Goal: Task Accomplishment & Management: Use online tool/utility

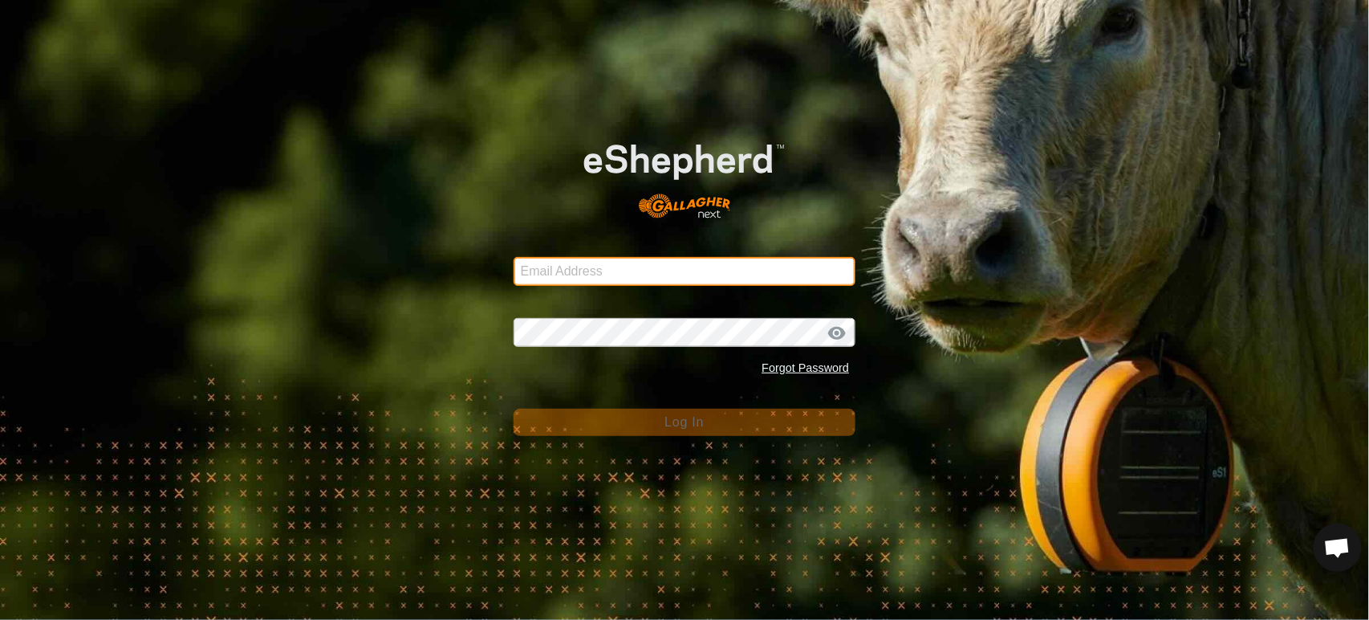
click at [570, 268] on input "Email Address" at bounding box center [685, 271] width 343 height 29
click at [0, 619] on com-1password-button at bounding box center [0, 620] width 0 height 0
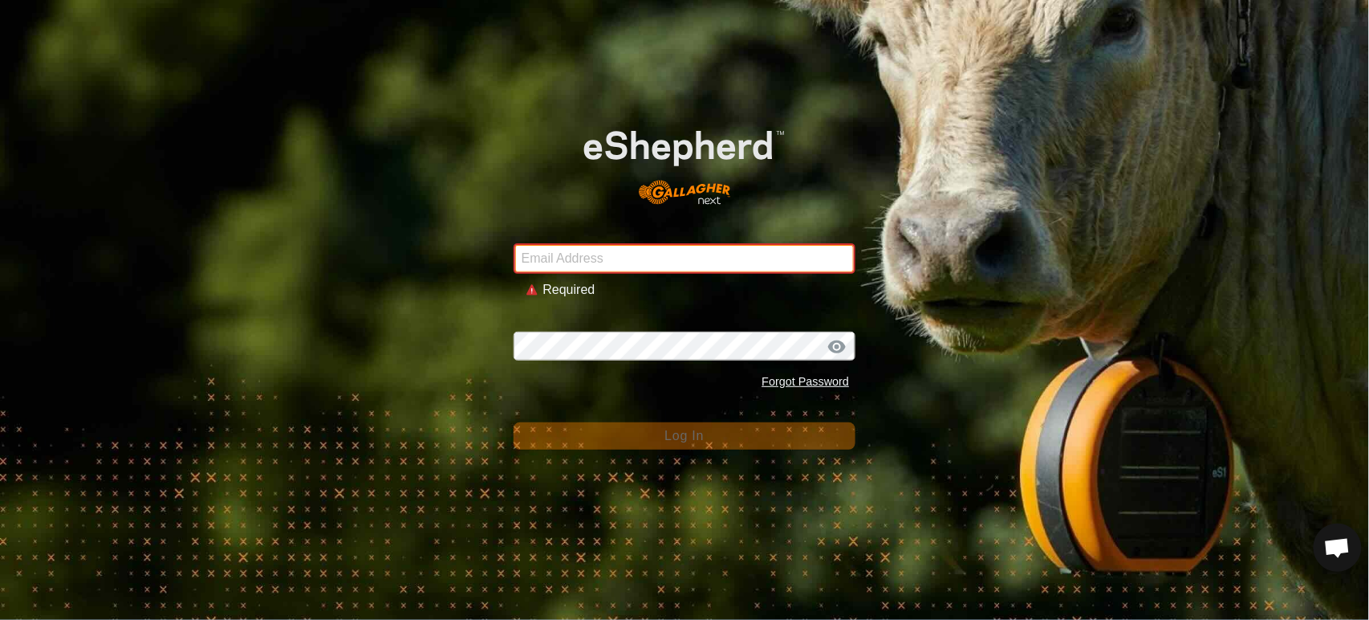
type input "[PERSON_NAME][EMAIL_ADDRESS][DOMAIN_NAME]"
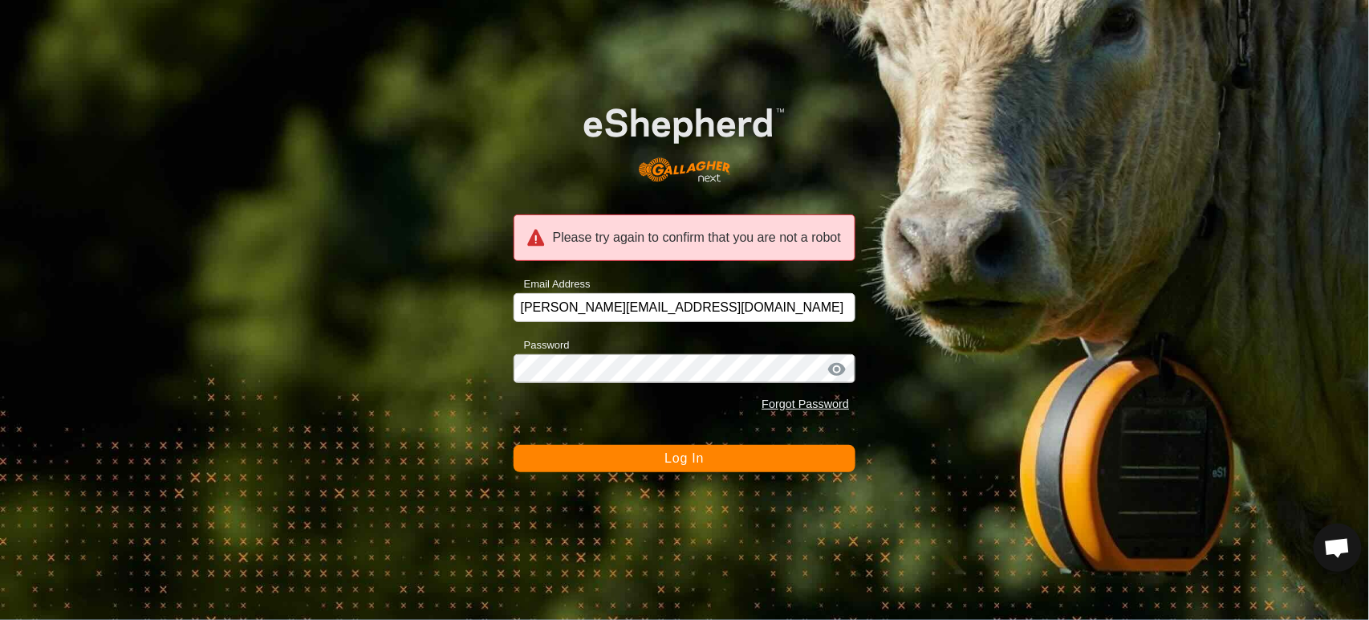
drag, startPoint x: 604, startPoint y: 483, endPoint x: 596, endPoint y: 477, distance: 9.7
click at [602, 483] on div "Please try again to confirm that you are not a robot Email Address [PERSON_NAME…" at bounding box center [684, 310] width 1369 height 620
click at [596, 466] on button "Log In" at bounding box center [685, 458] width 343 height 27
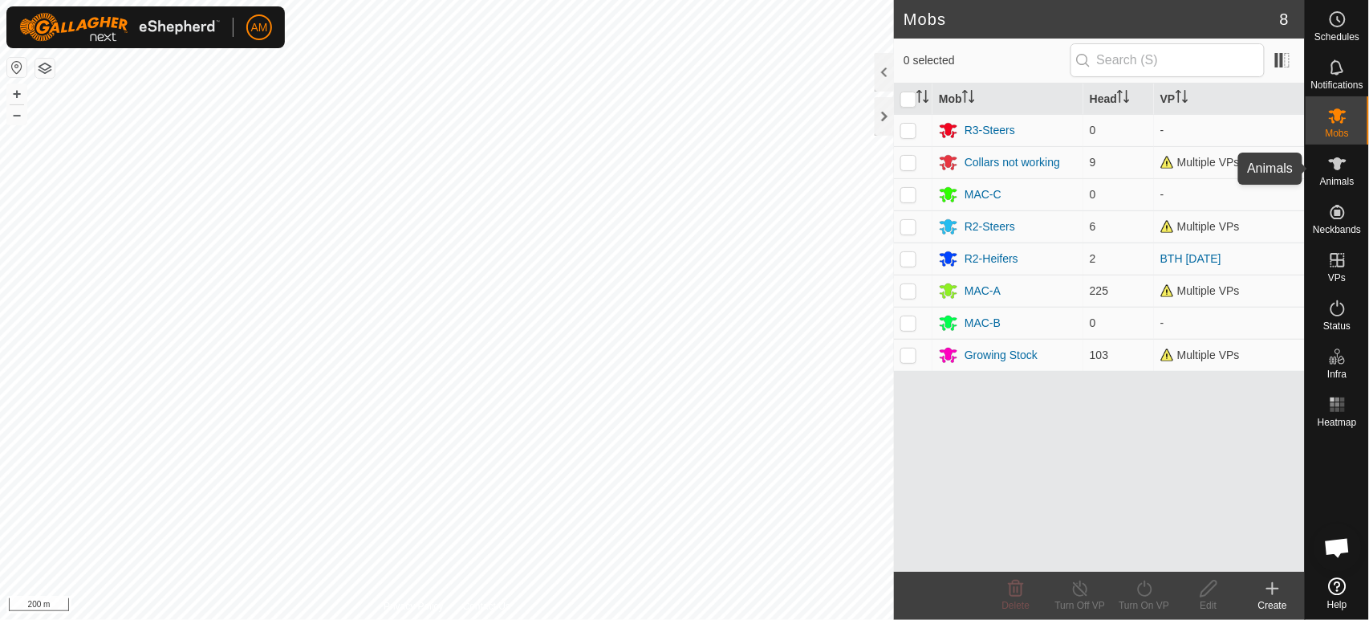
click at [1334, 168] on icon at bounding box center [1337, 163] width 19 height 19
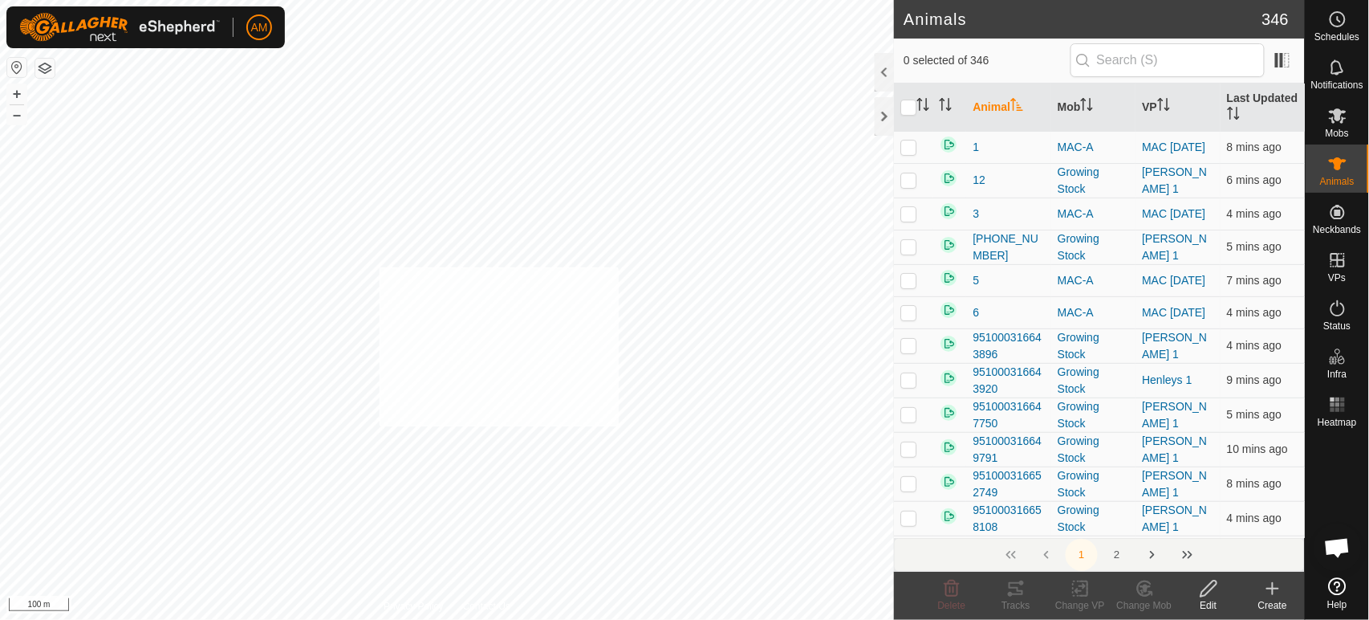
checkbox input "true"
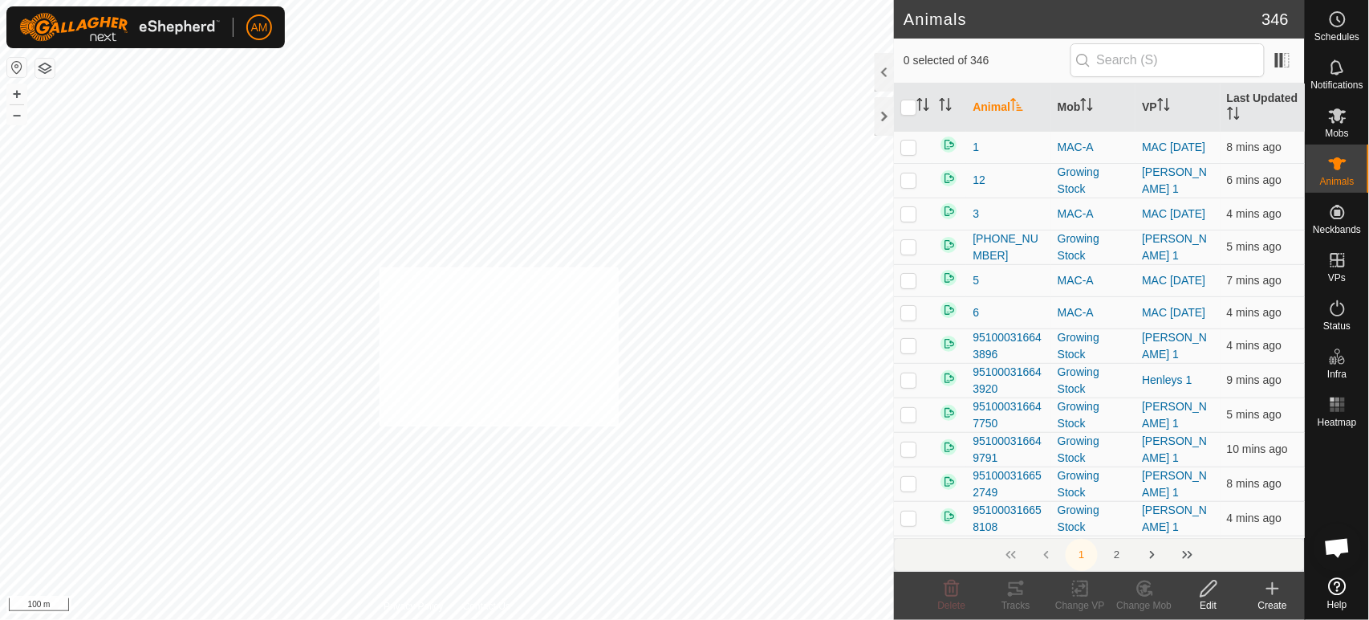
checkbox input "true"
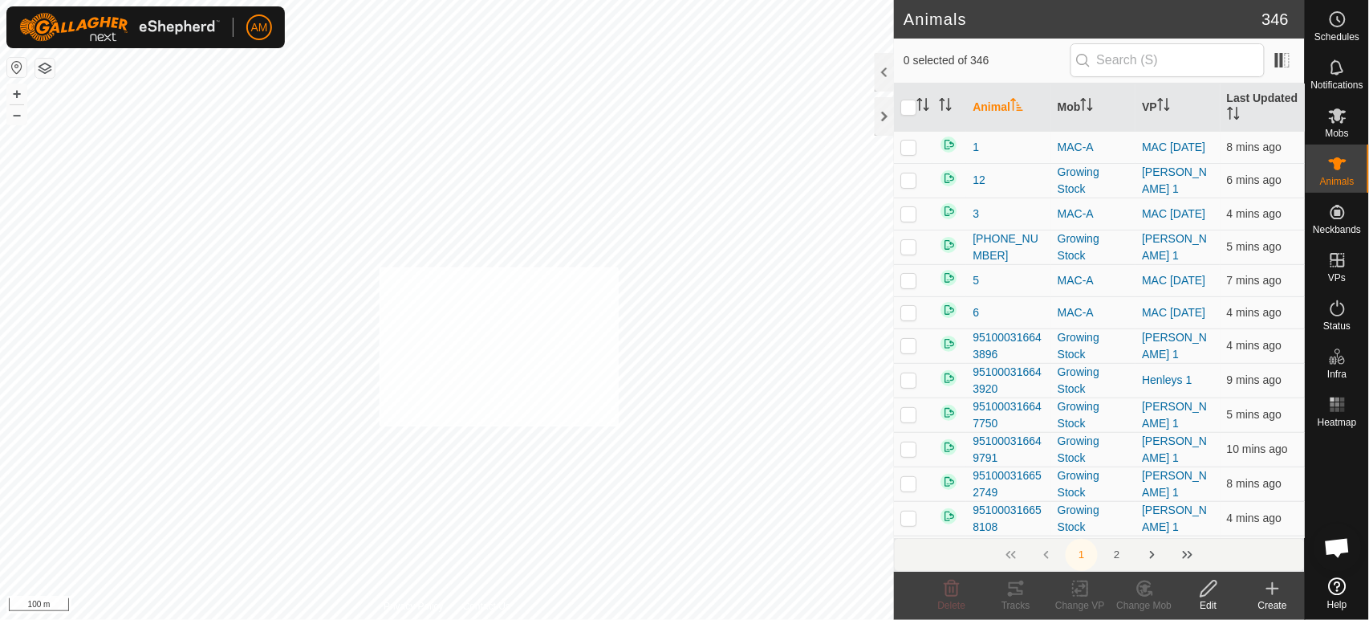
checkbox input "true"
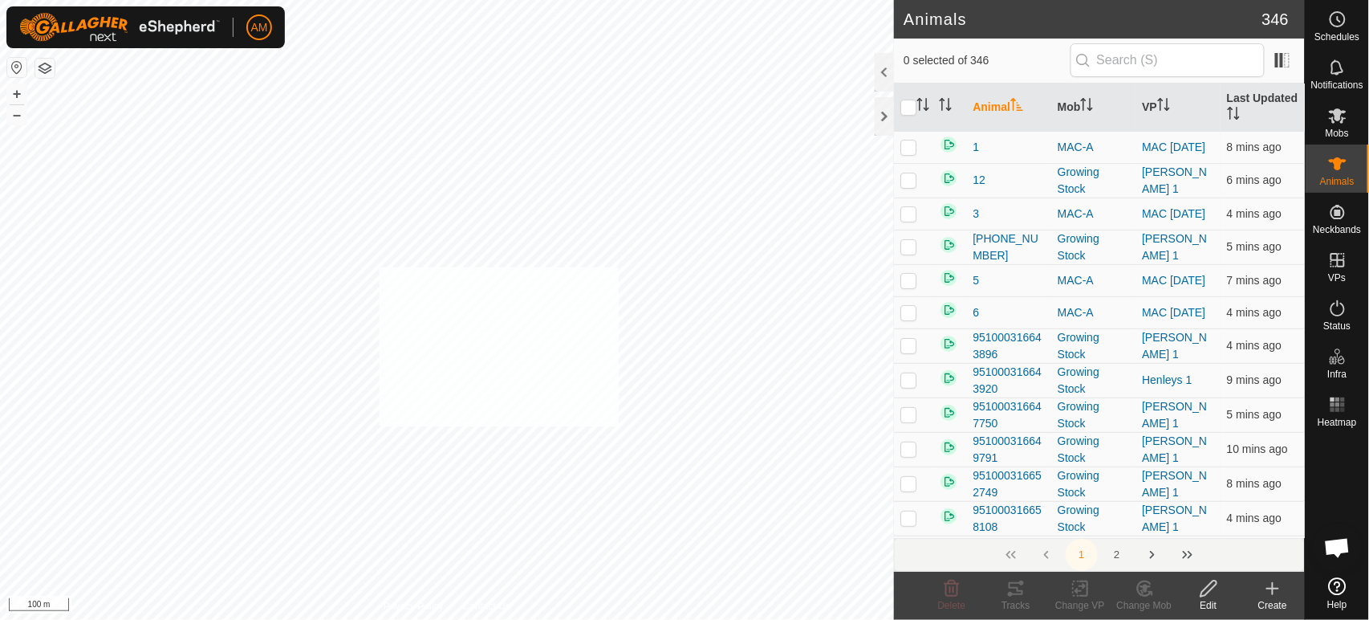
checkbox input "true"
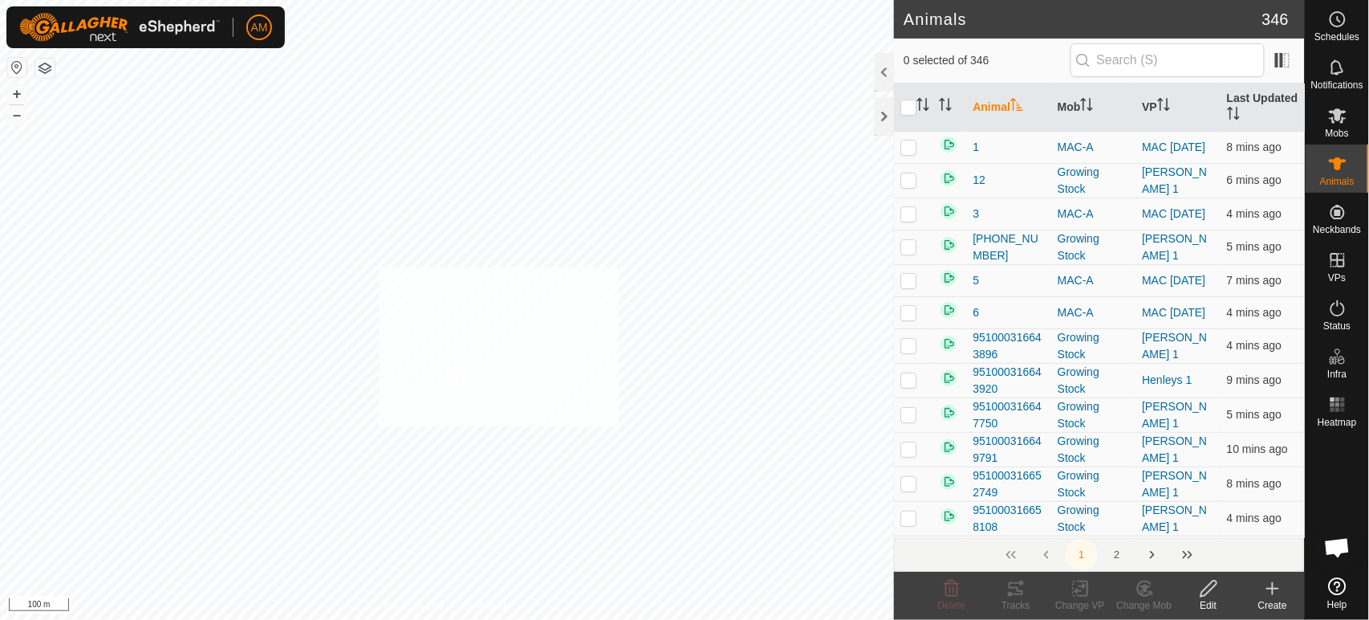
checkbox input "true"
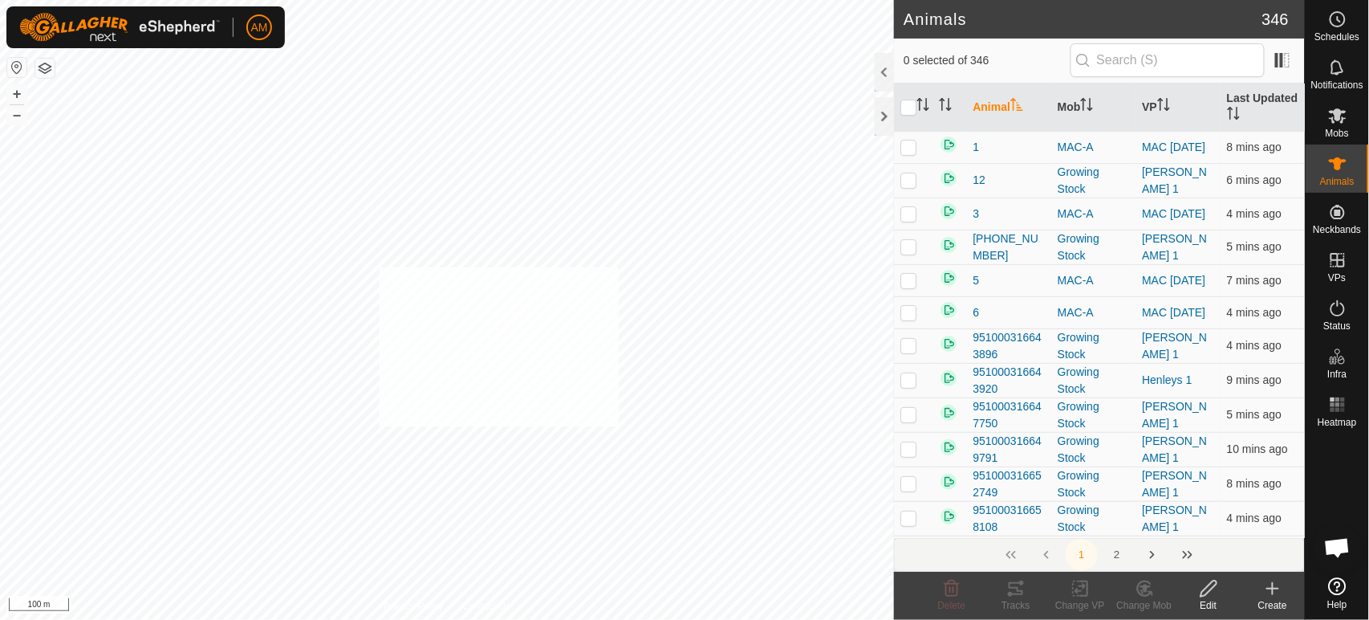
checkbox input "true"
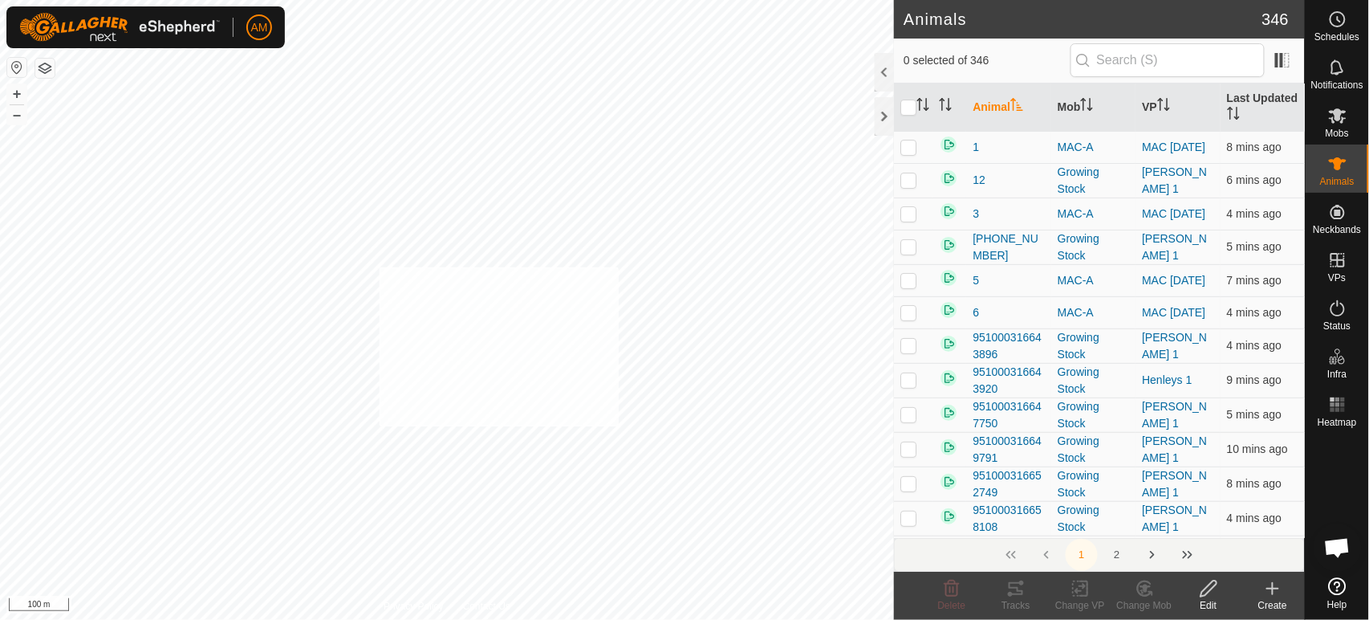
checkbox input "true"
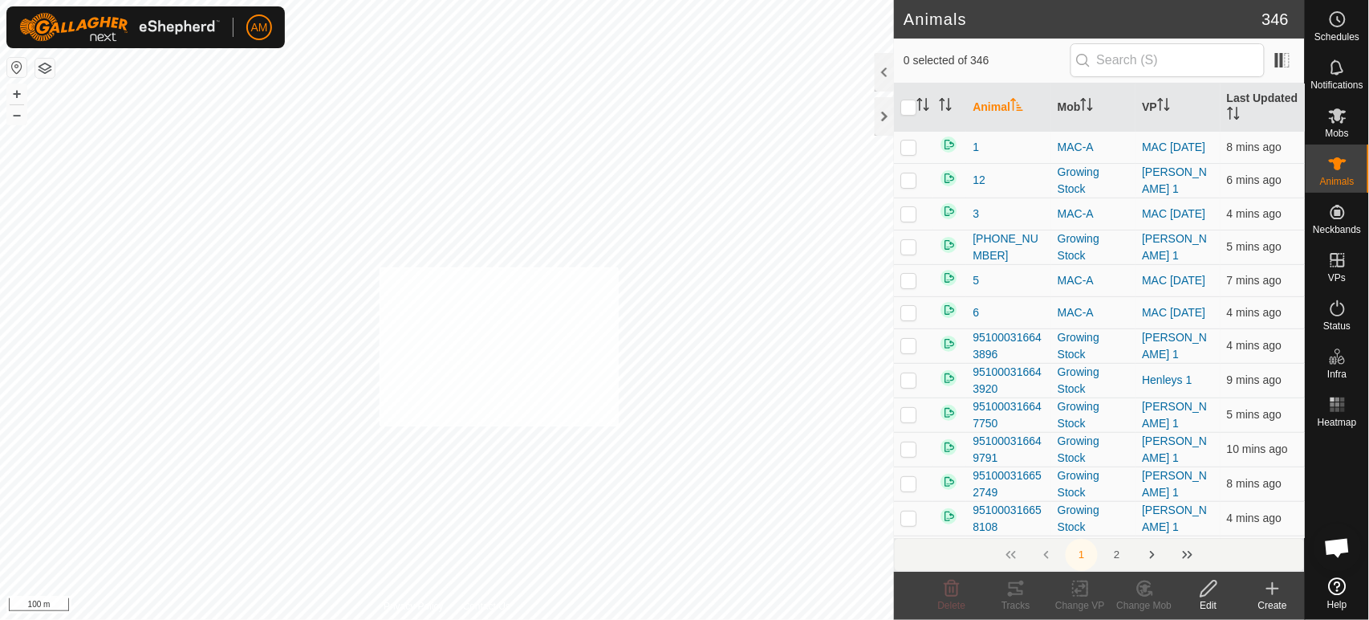
checkbox input "true"
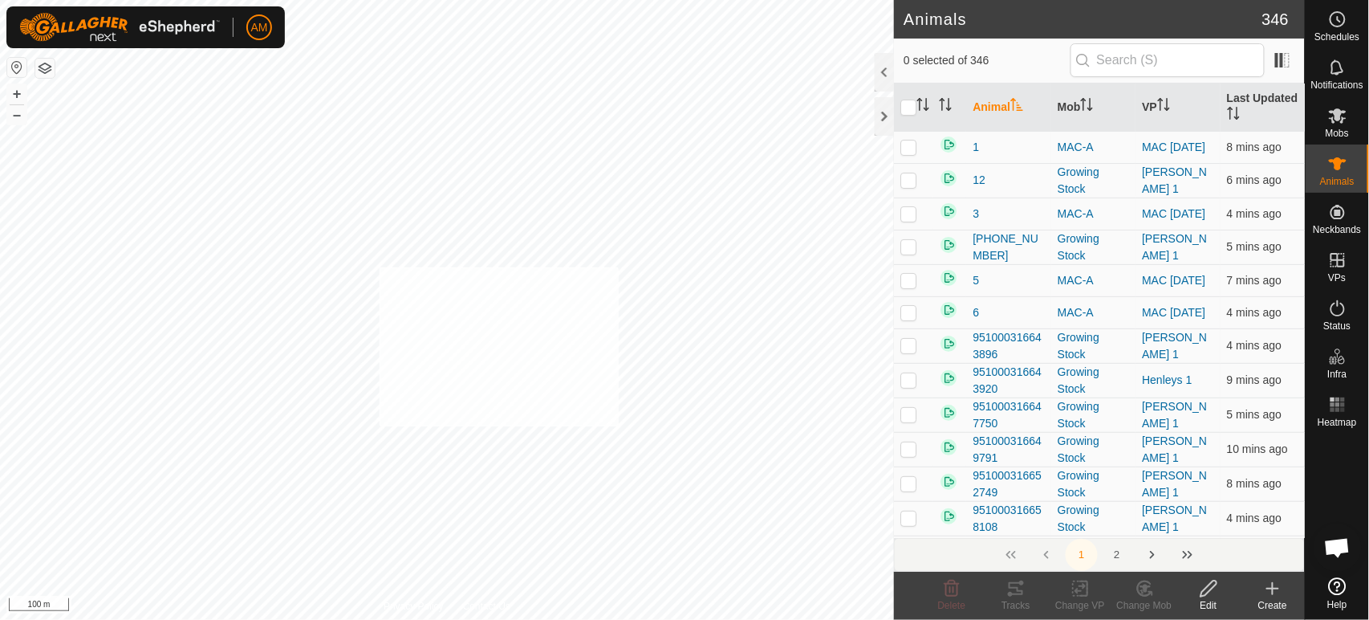
checkbox input "true"
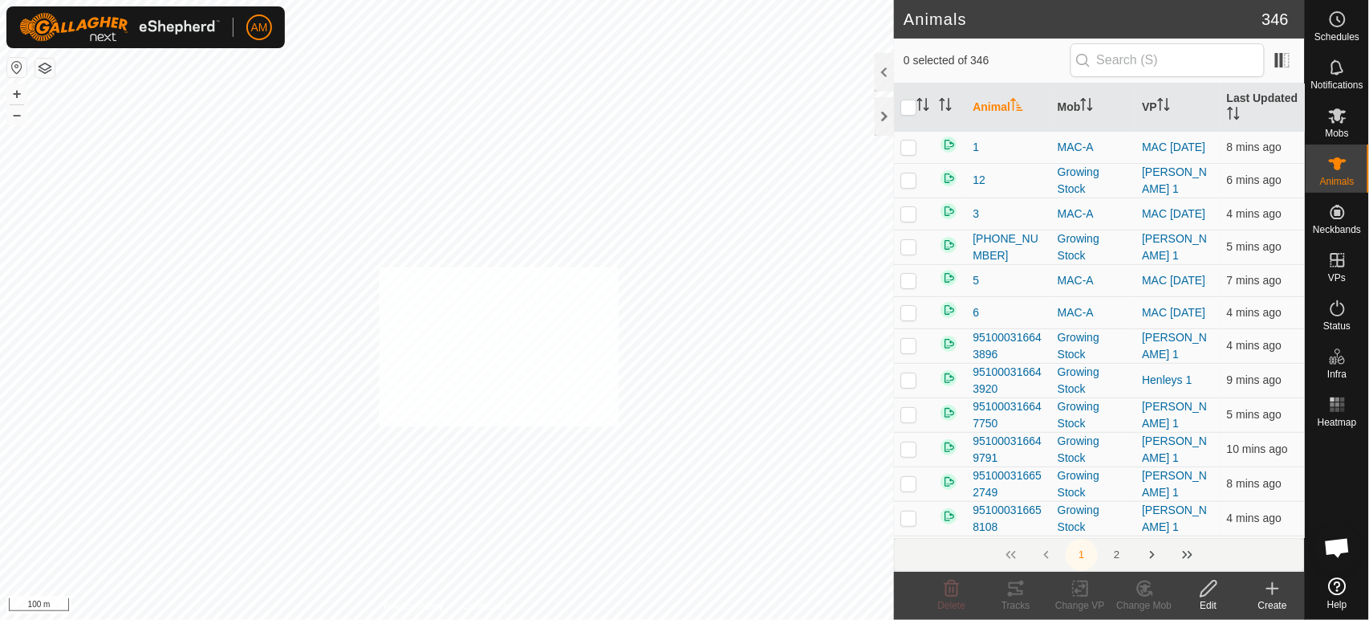
checkbox input "true"
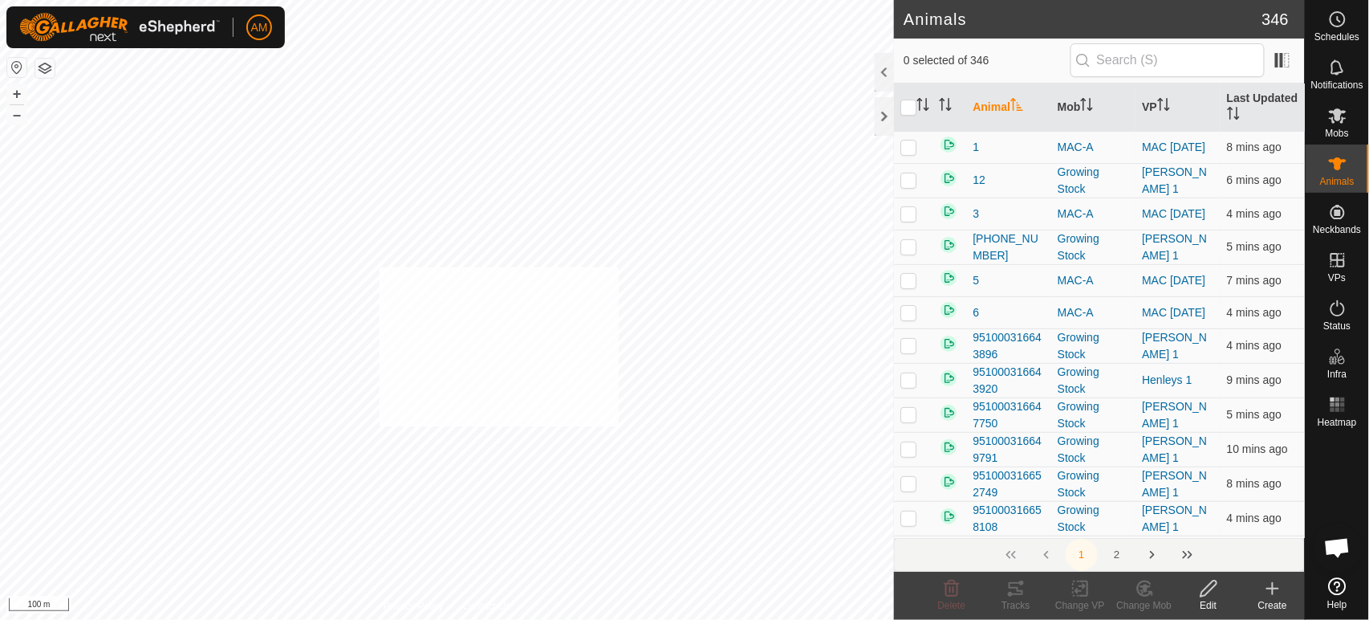
checkbox input "true"
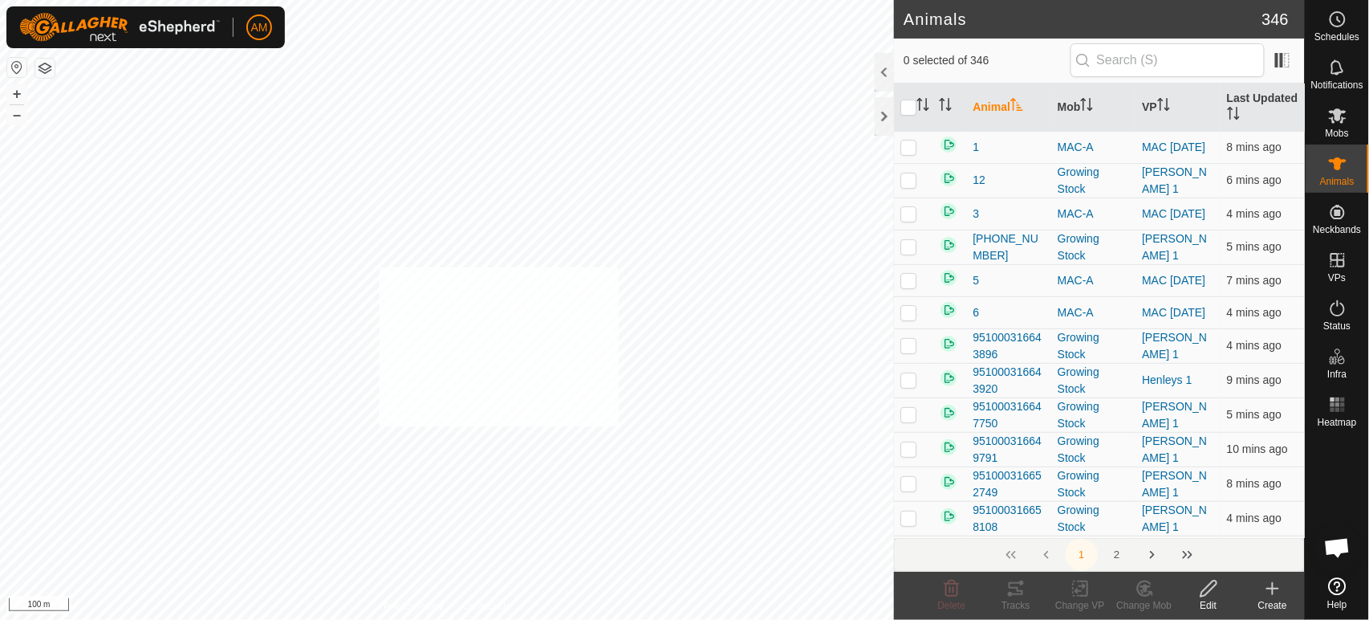
checkbox input "true"
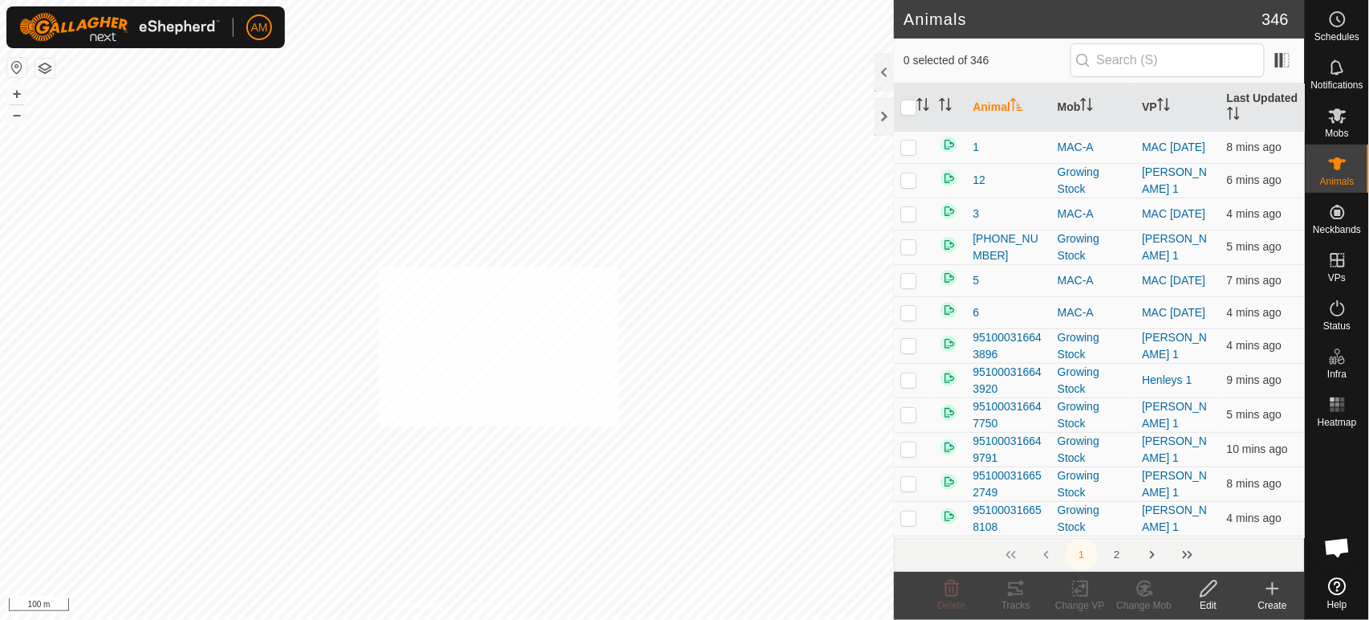
checkbox input "true"
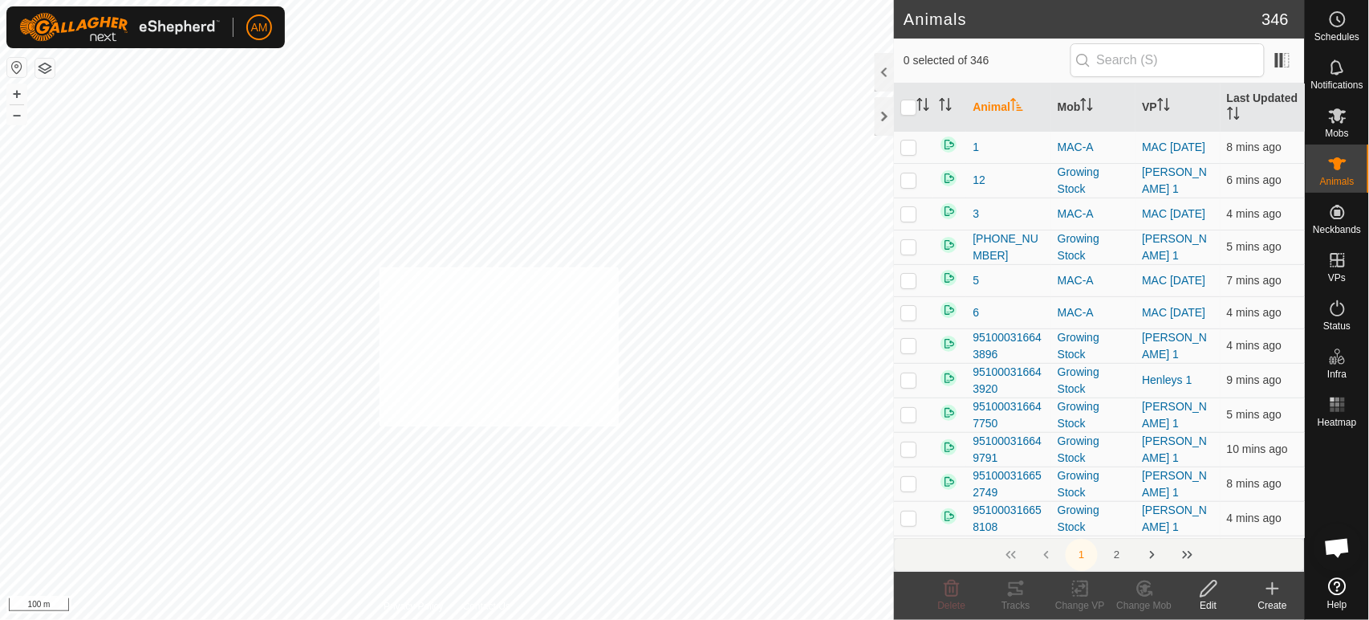
checkbox input "true"
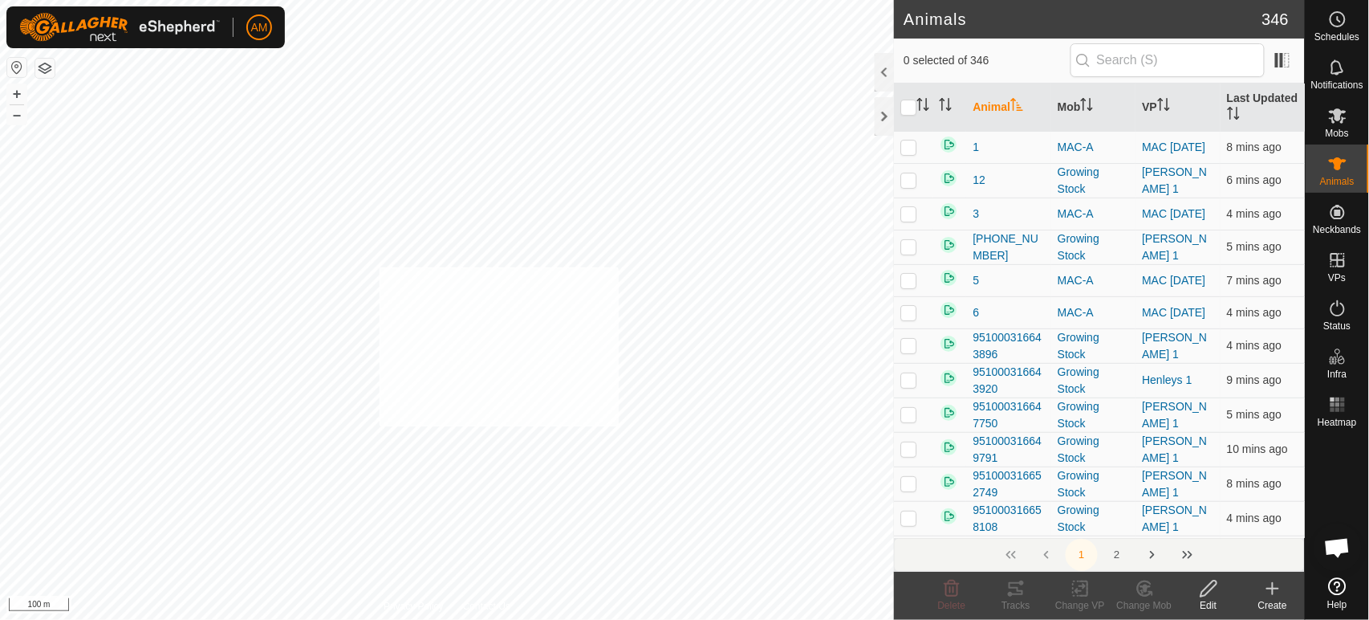
checkbox input "true"
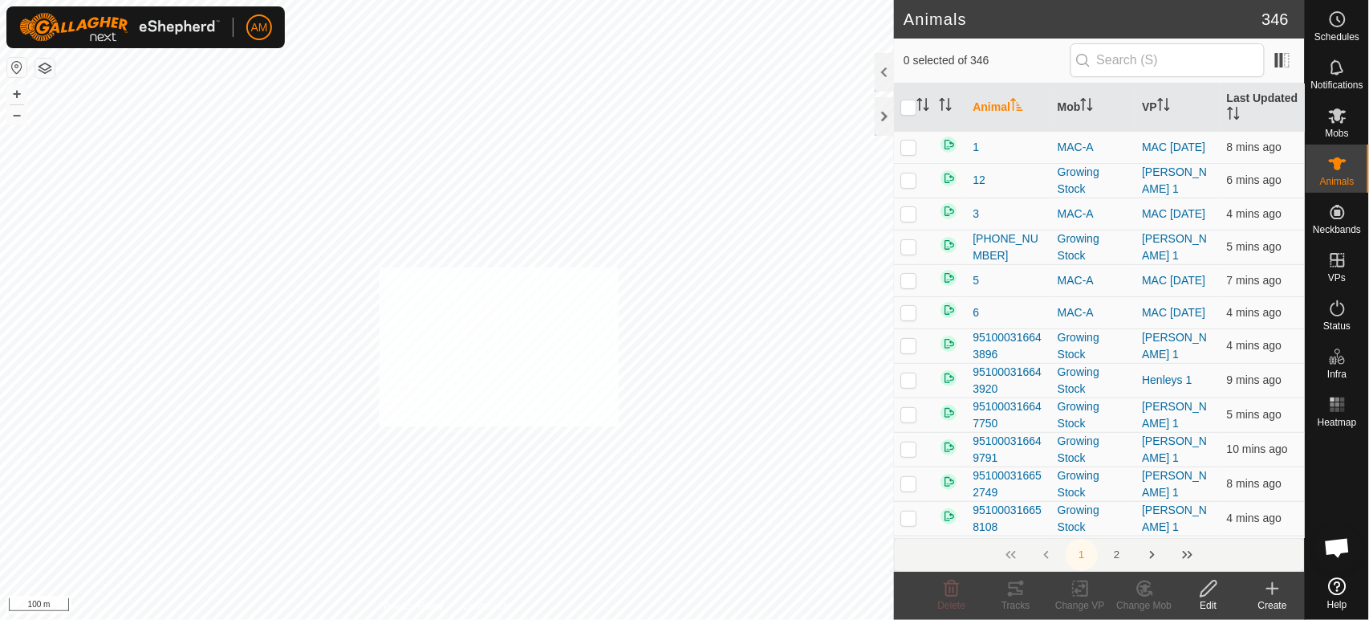
checkbox input "true"
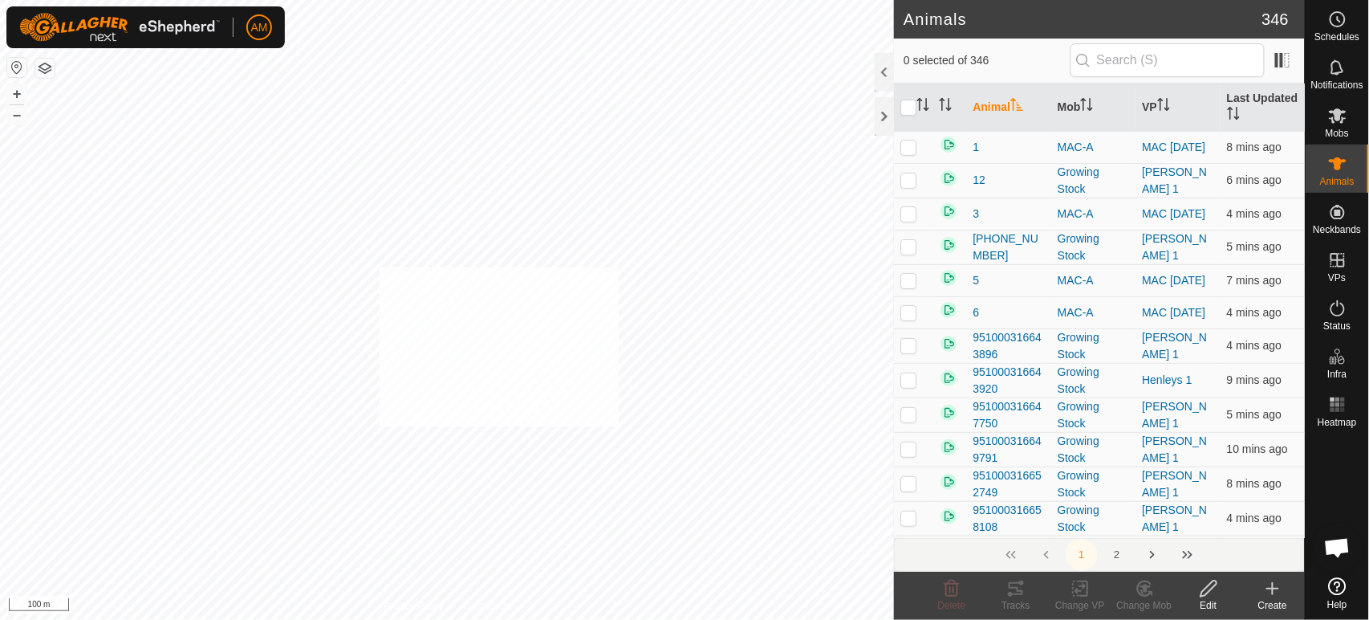
checkbox input "true"
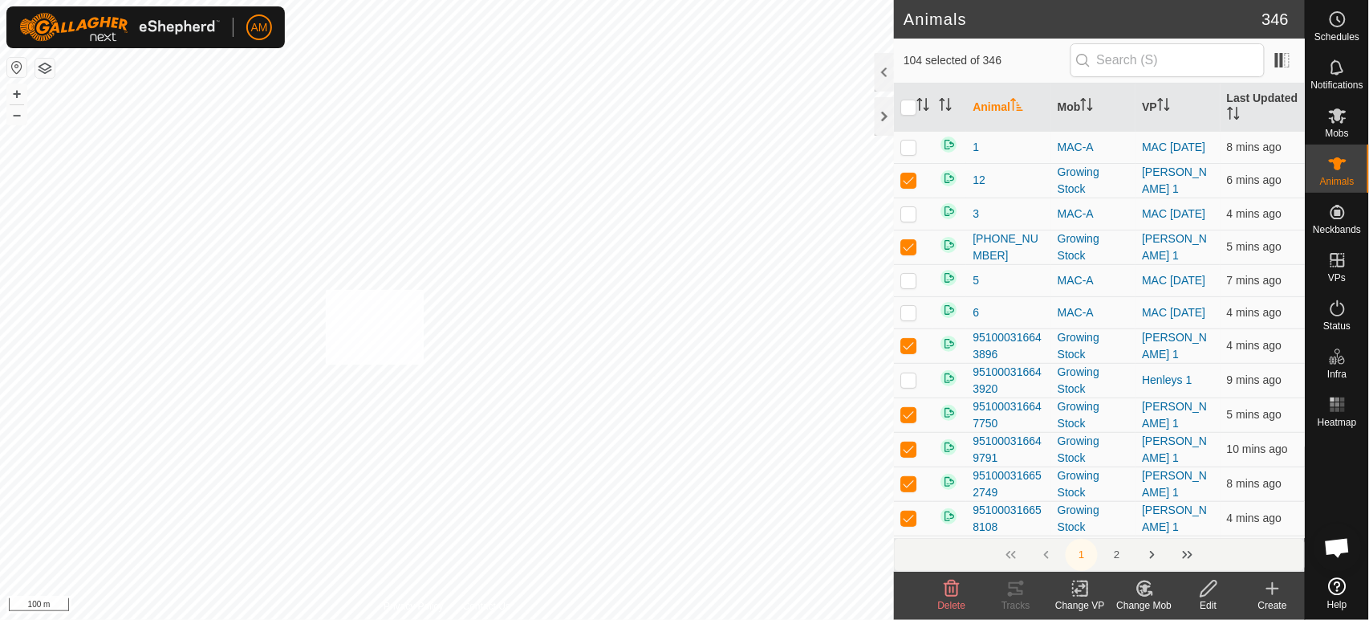
checkbox input "true"
click at [1087, 600] on div "Change VP" at bounding box center [1080, 605] width 64 height 14
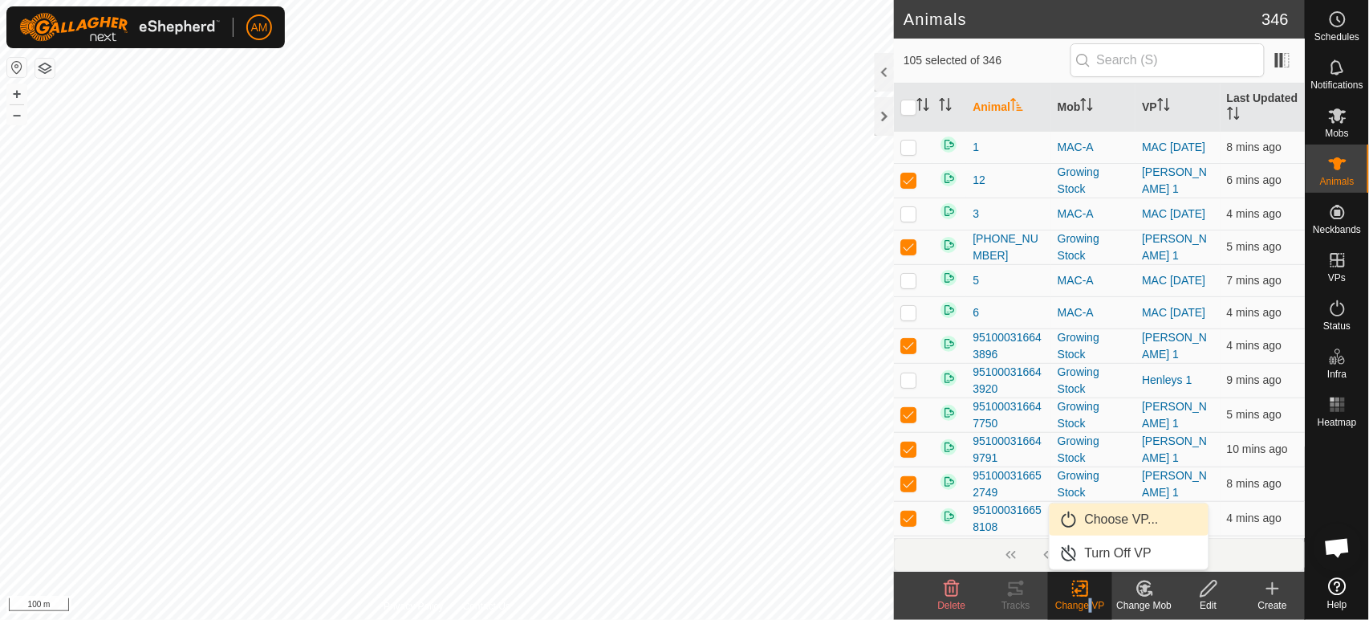
click at [1124, 519] on link "Choose VP..." at bounding box center [1129, 519] width 159 height 32
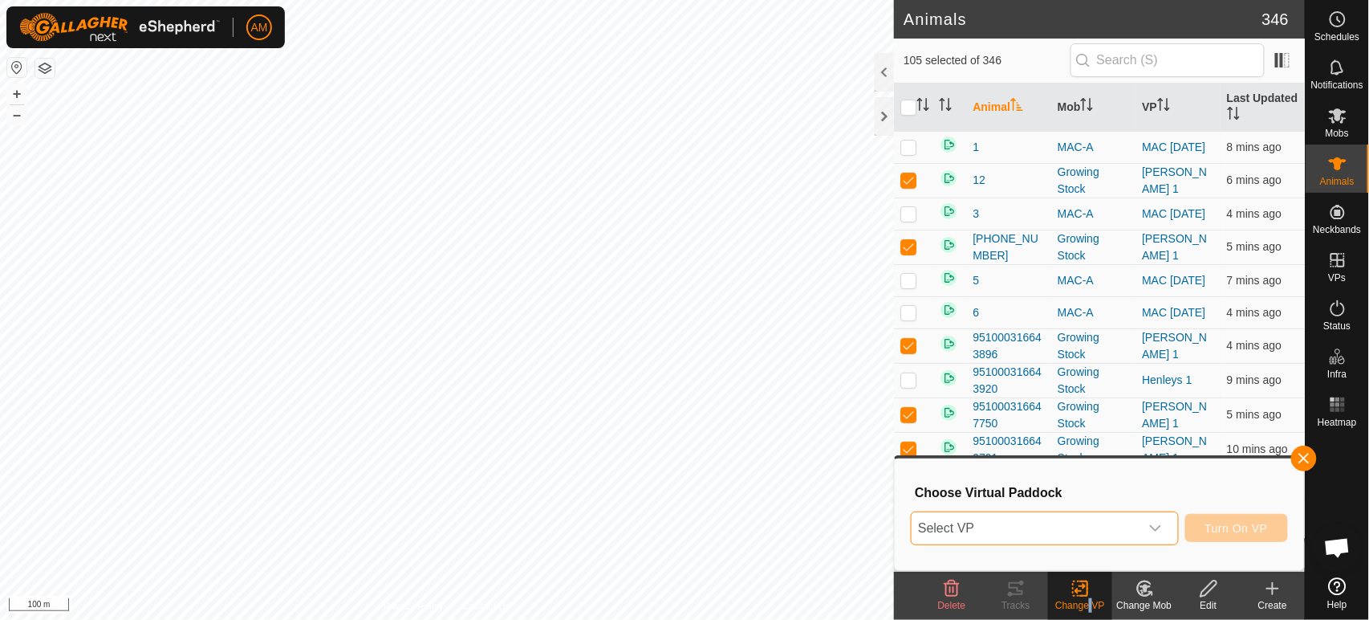
click at [1048, 539] on span "Select VP" at bounding box center [1025, 528] width 227 height 32
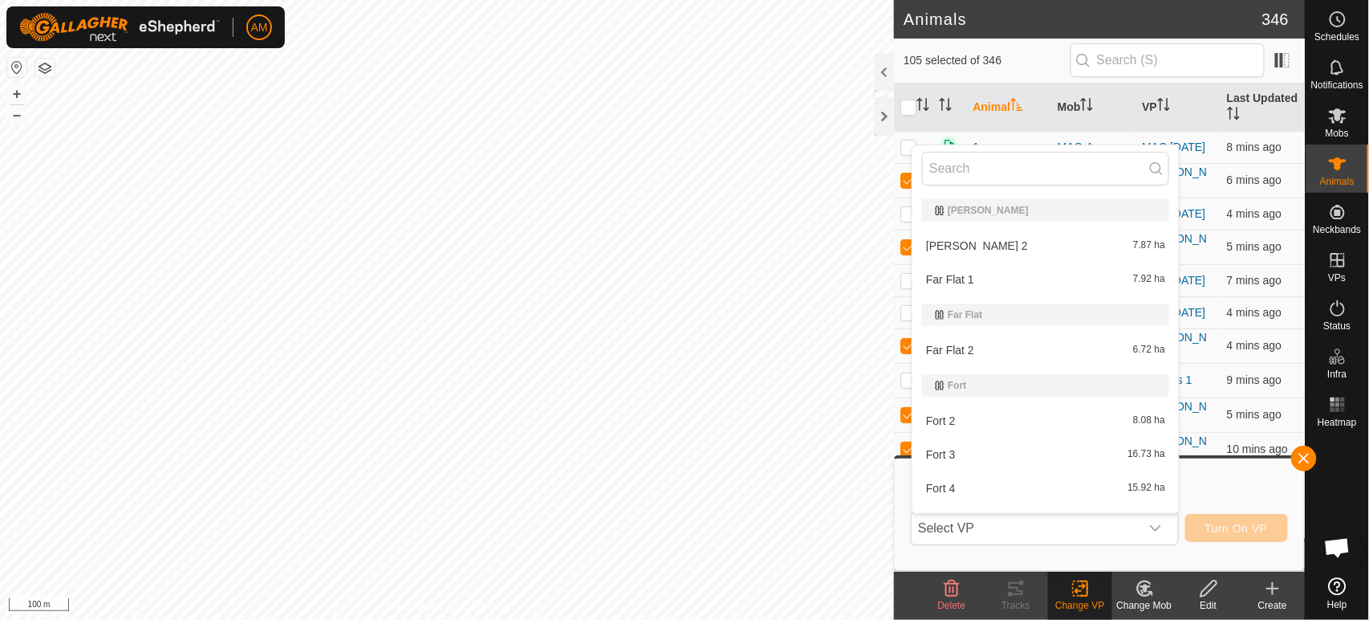
scroll to position [624, 0]
click at [966, 213] on li "Far Flat 1 7.92 ha" at bounding box center [1046, 210] width 266 height 32
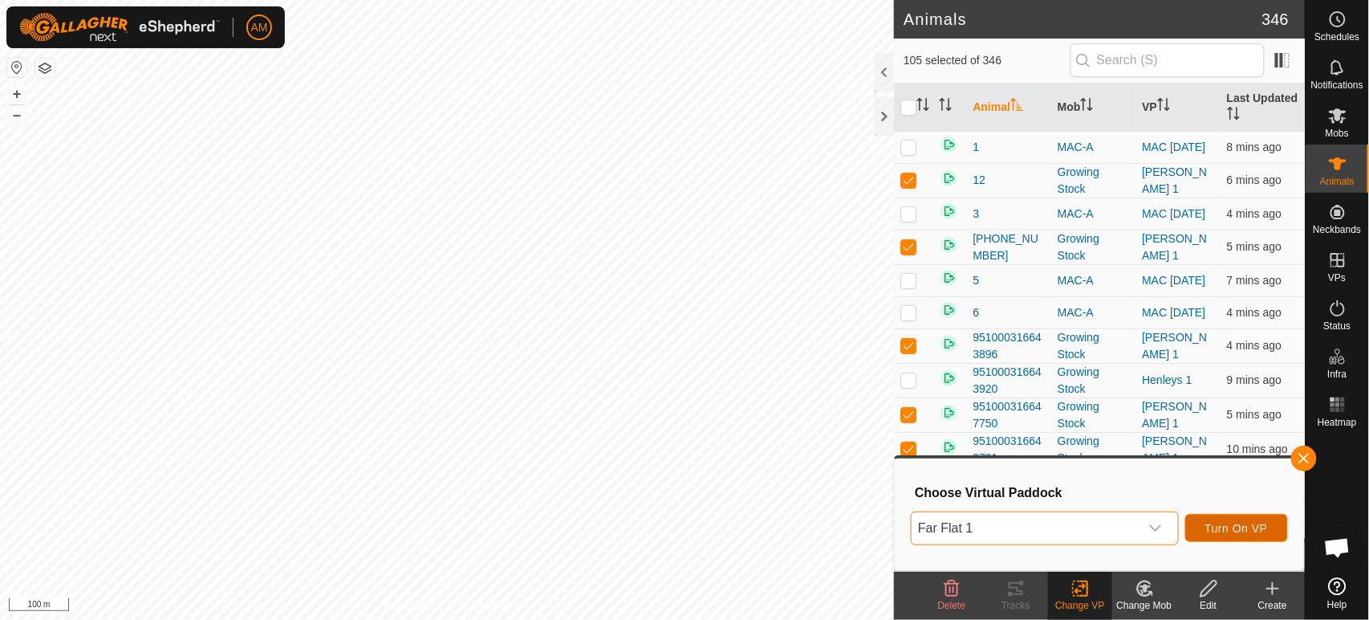
click at [1224, 522] on span "Turn On VP" at bounding box center [1237, 528] width 63 height 13
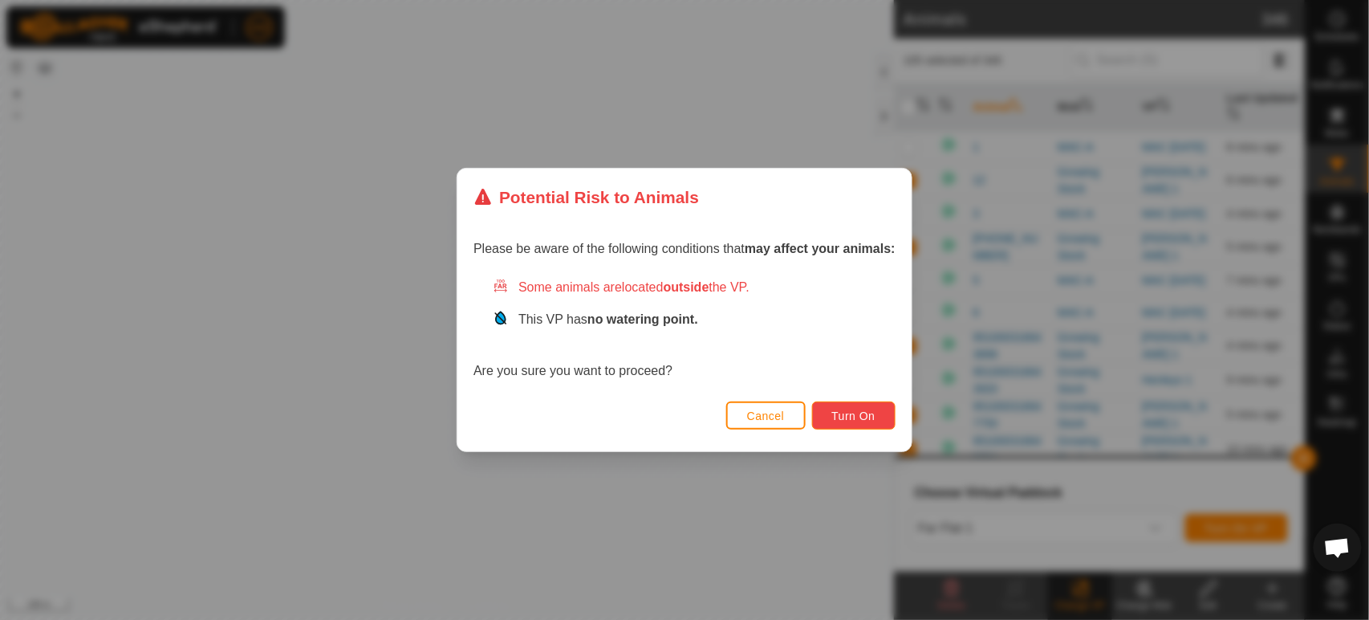
click at [859, 411] on span "Turn On" at bounding box center [853, 415] width 43 height 13
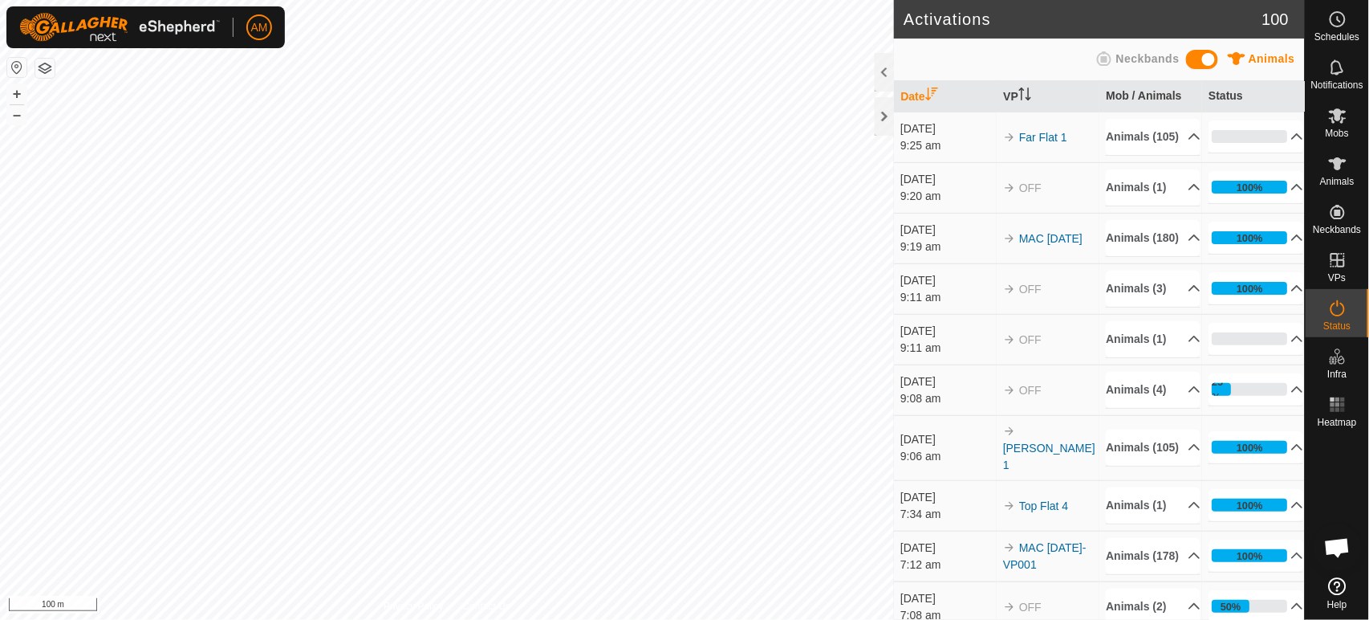
click at [905, 114] on div "Activations 100 Animals Neckbands Date VP Mob / Animals Status [DATE] 9:25 am F…" at bounding box center [652, 310] width 1305 height 620
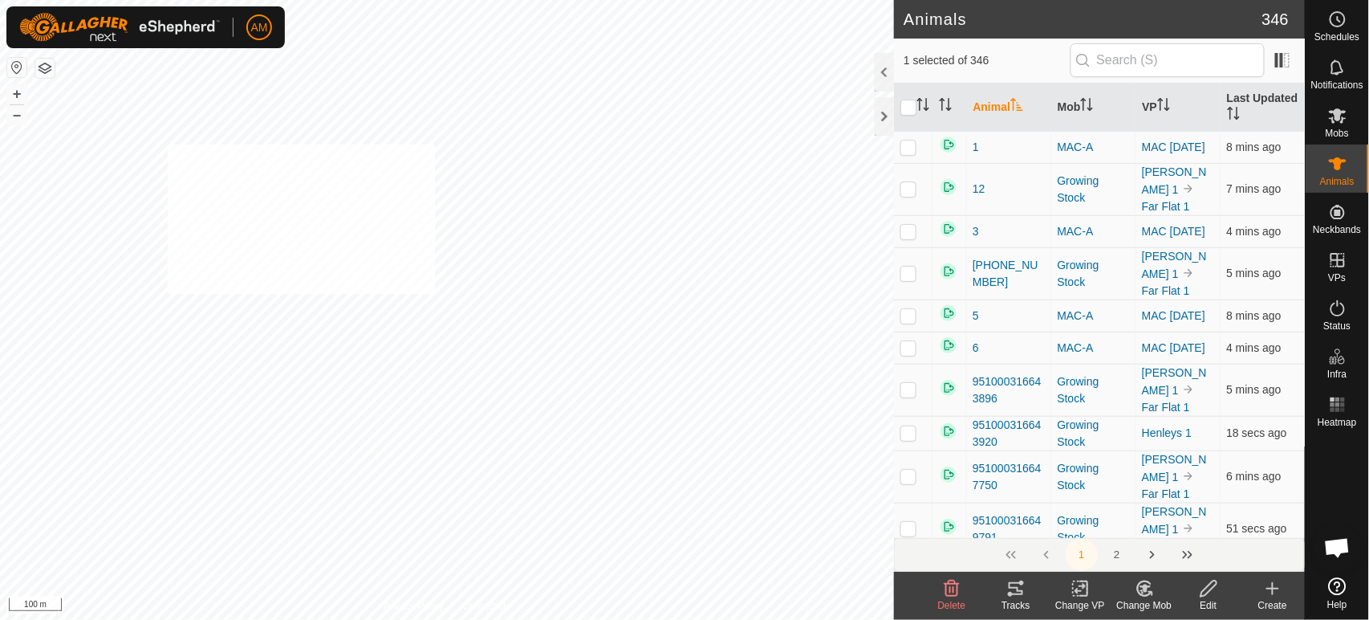
checkbox input "true"
click at [1072, 589] on icon at bounding box center [1081, 588] width 20 height 19
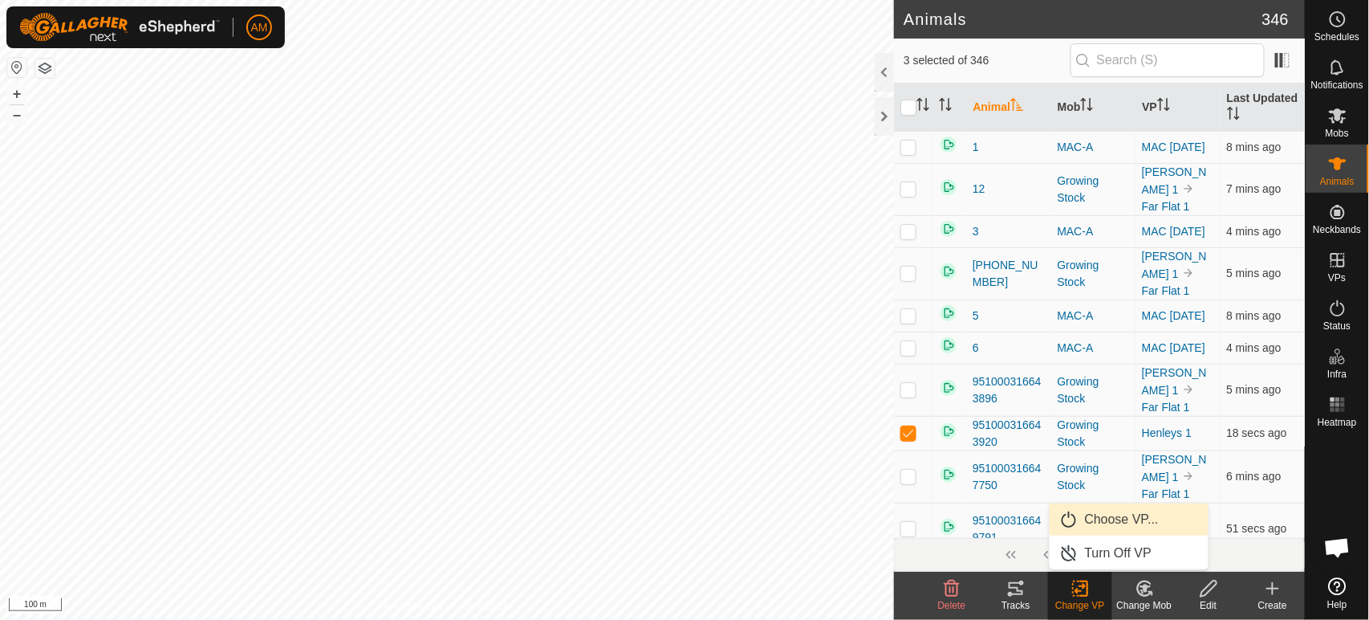
click at [1098, 522] on link "Choose VP..." at bounding box center [1129, 519] width 159 height 32
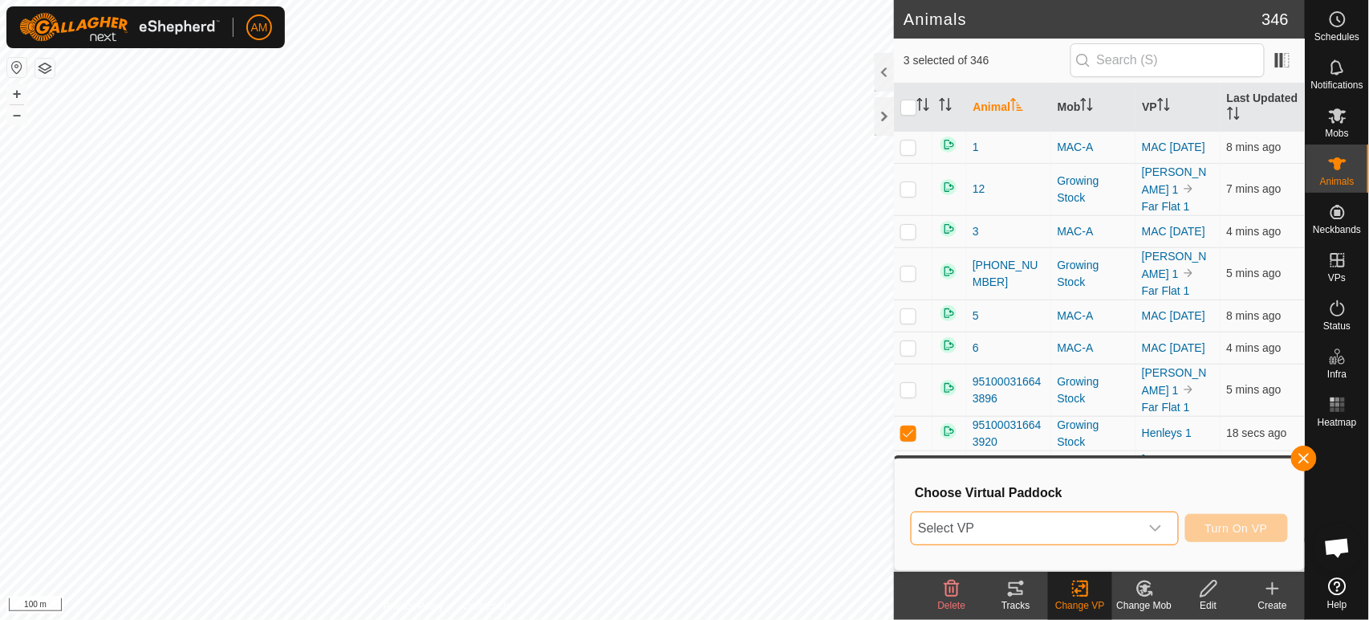
click at [1087, 531] on span "Select VP" at bounding box center [1025, 528] width 227 height 32
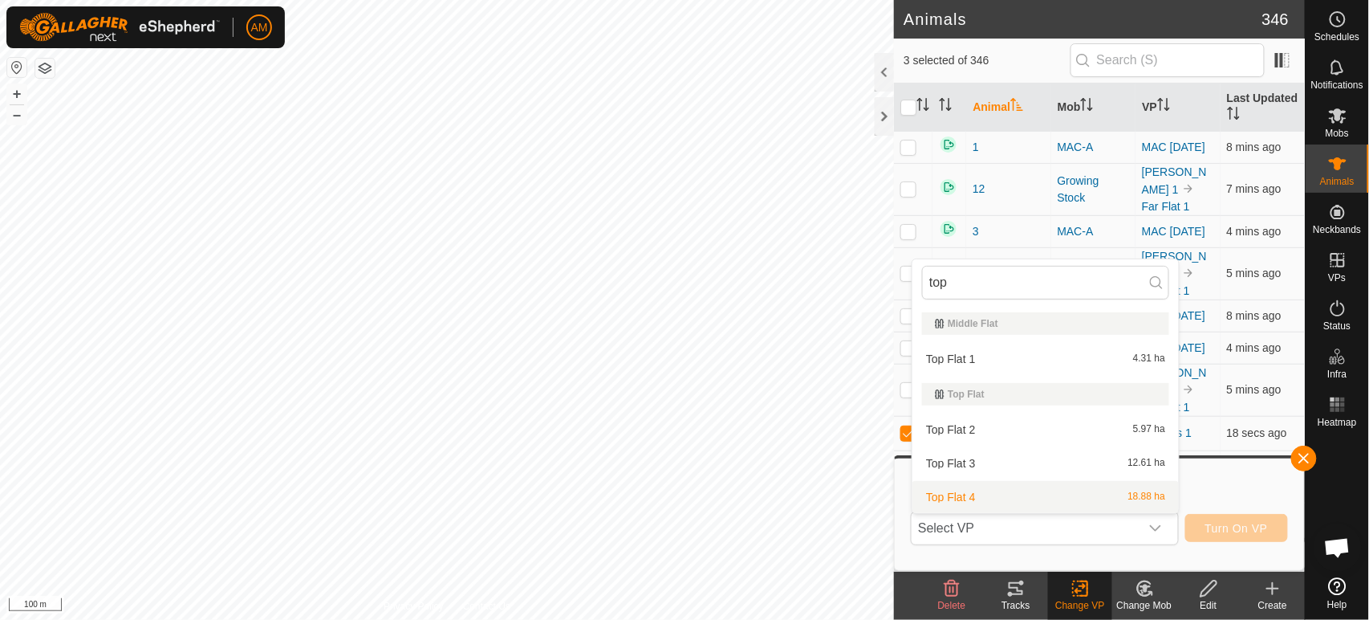
type input "top"
click at [978, 498] on li "Top Flat 4 18.88 ha" at bounding box center [1046, 497] width 266 height 32
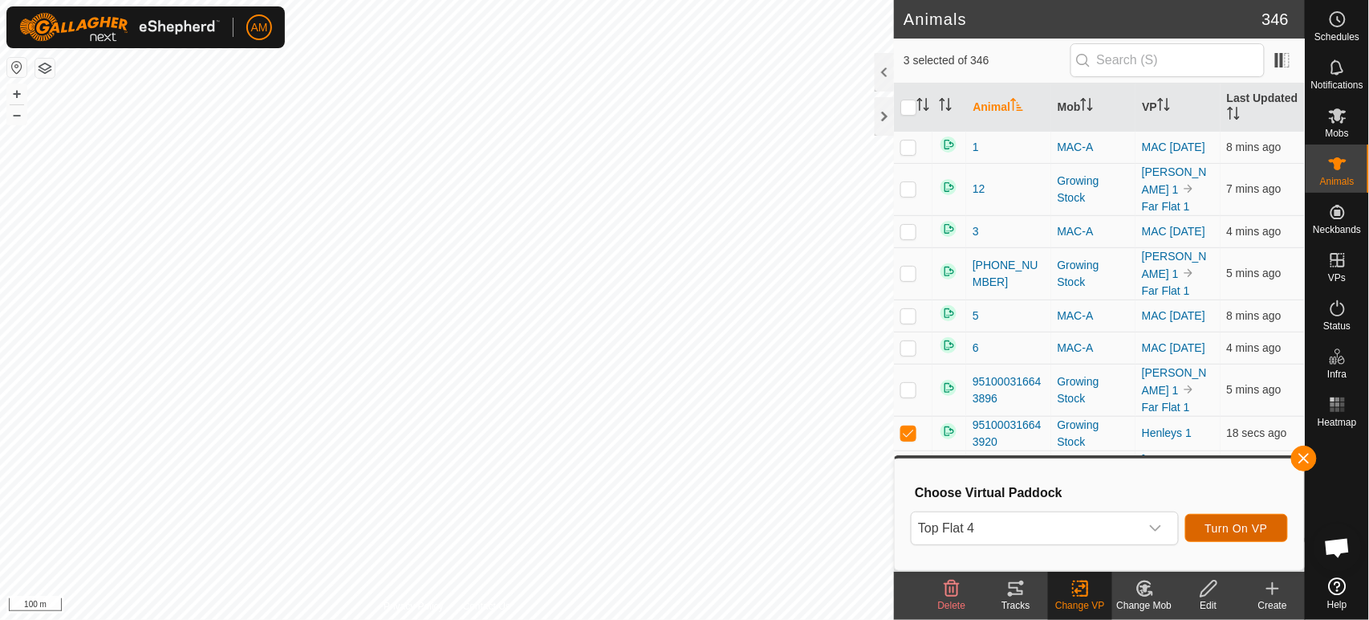
click at [1246, 518] on button "Turn On VP" at bounding box center [1237, 528] width 103 height 28
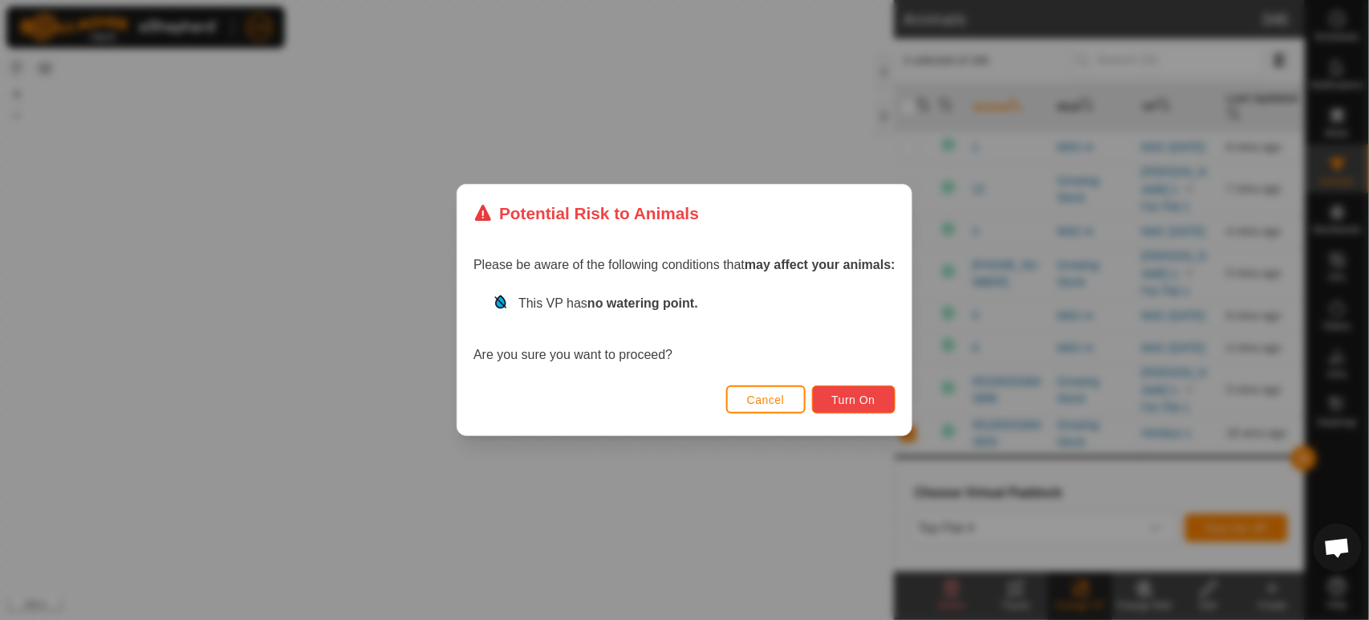
click at [871, 394] on span "Turn On" at bounding box center [853, 399] width 43 height 13
